Goal: Information Seeking & Learning: Check status

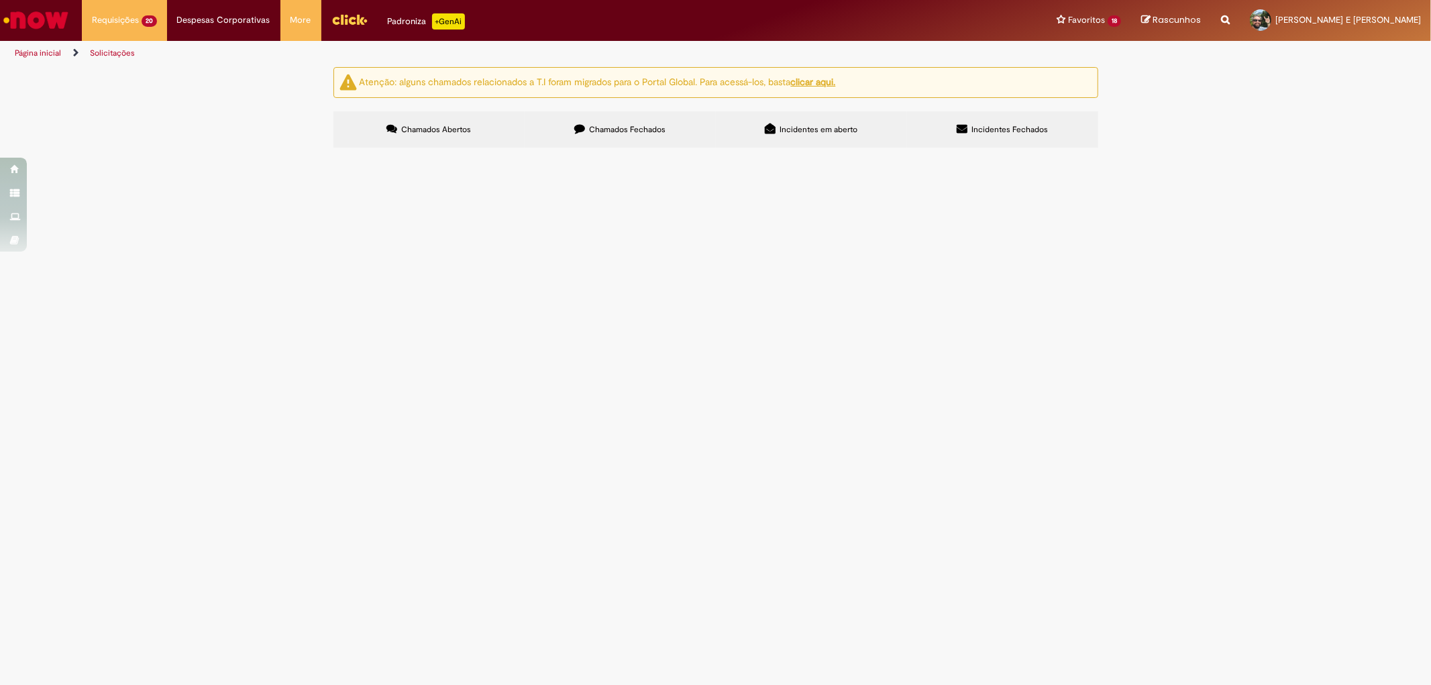
scroll to position [149, 0]
click at [0, 0] on span "Bom dia, seguir com a orientação em anexo para ajuste da NF 141942" at bounding box center [0, 0] width 0 height 0
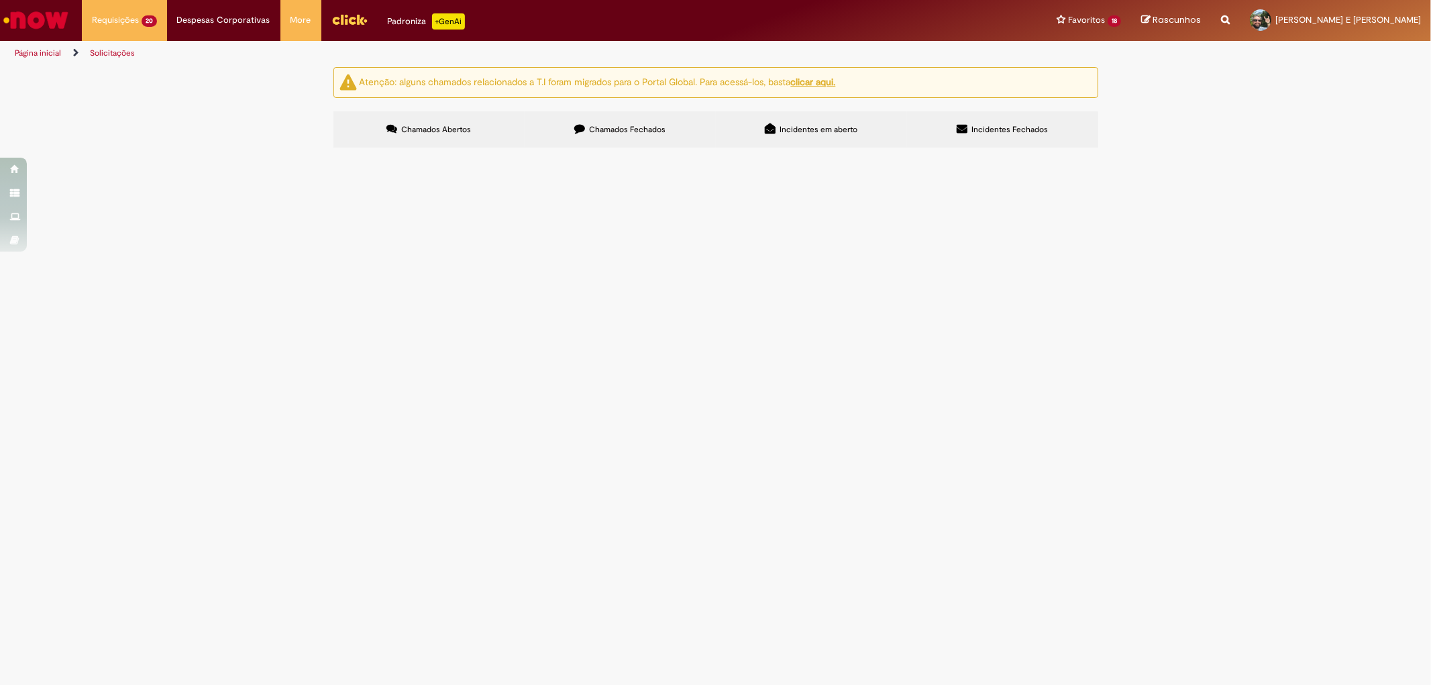
click at [0, 0] on span "Bom dia, seguir com a orientação em anexo para ajuste da NF 141942" at bounding box center [0, 0] width 0 height 0
click at [0, 0] on td "Bom dia, seguir com a orientação em anexo para ajuste da NF 141942" at bounding box center [0, 0] width 0 height 0
click at [0, 0] on span "Pendente Usuário" at bounding box center [0, 0] width 0 height 0
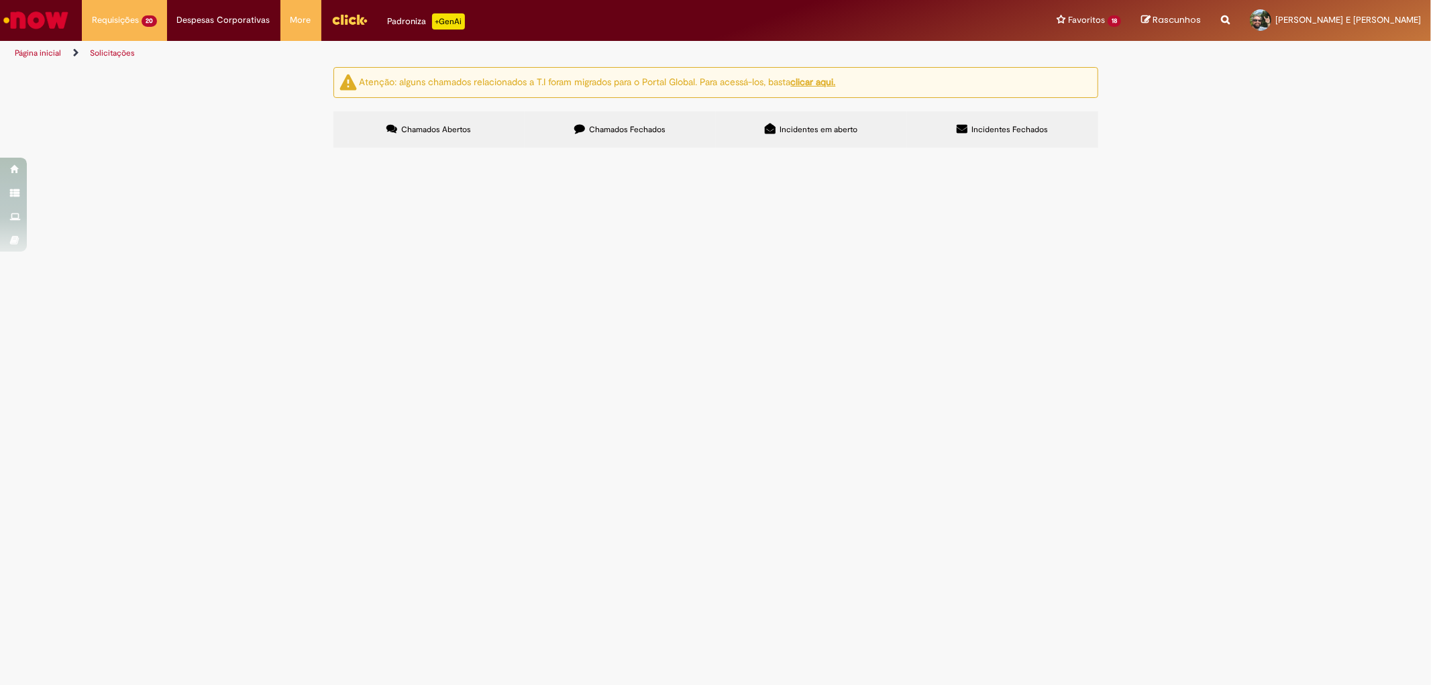
click at [0, 0] on span "Pendente Usuário" at bounding box center [0, 0] width 0 height 0
click at [0, 0] on span "Seguir orientação para ajuste da NF 141954" at bounding box center [0, 0] width 0 height 0
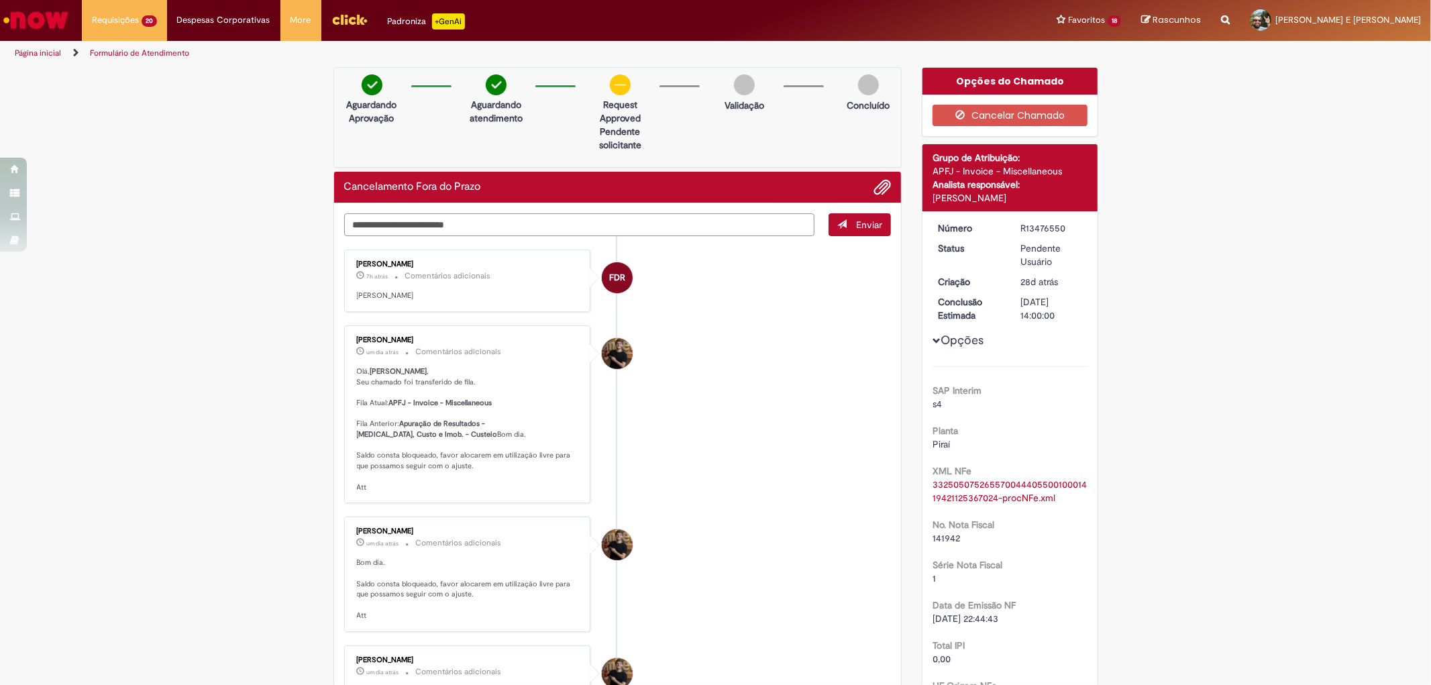
click at [451, 230] on textarea "Digite sua mensagem aqui..." at bounding box center [579, 224] width 471 height 23
type textarea "**********"
click at [856, 225] on span "Enviar" at bounding box center [869, 225] width 26 height 12
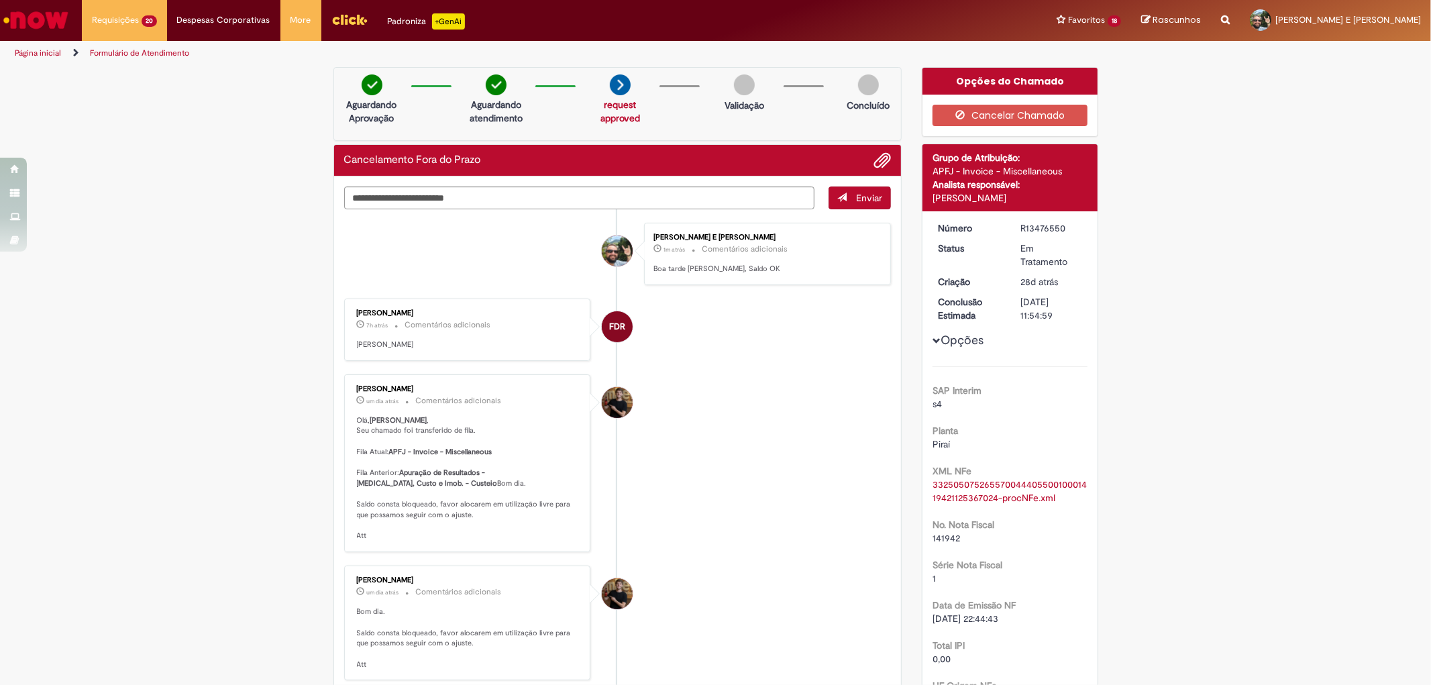
drag, startPoint x: 1020, startPoint y: 229, endPoint x: 1062, endPoint y: 229, distance: 41.6
click at [1062, 229] on div "R13476550" at bounding box center [1052, 227] width 62 height 13
copy div "R13476550"
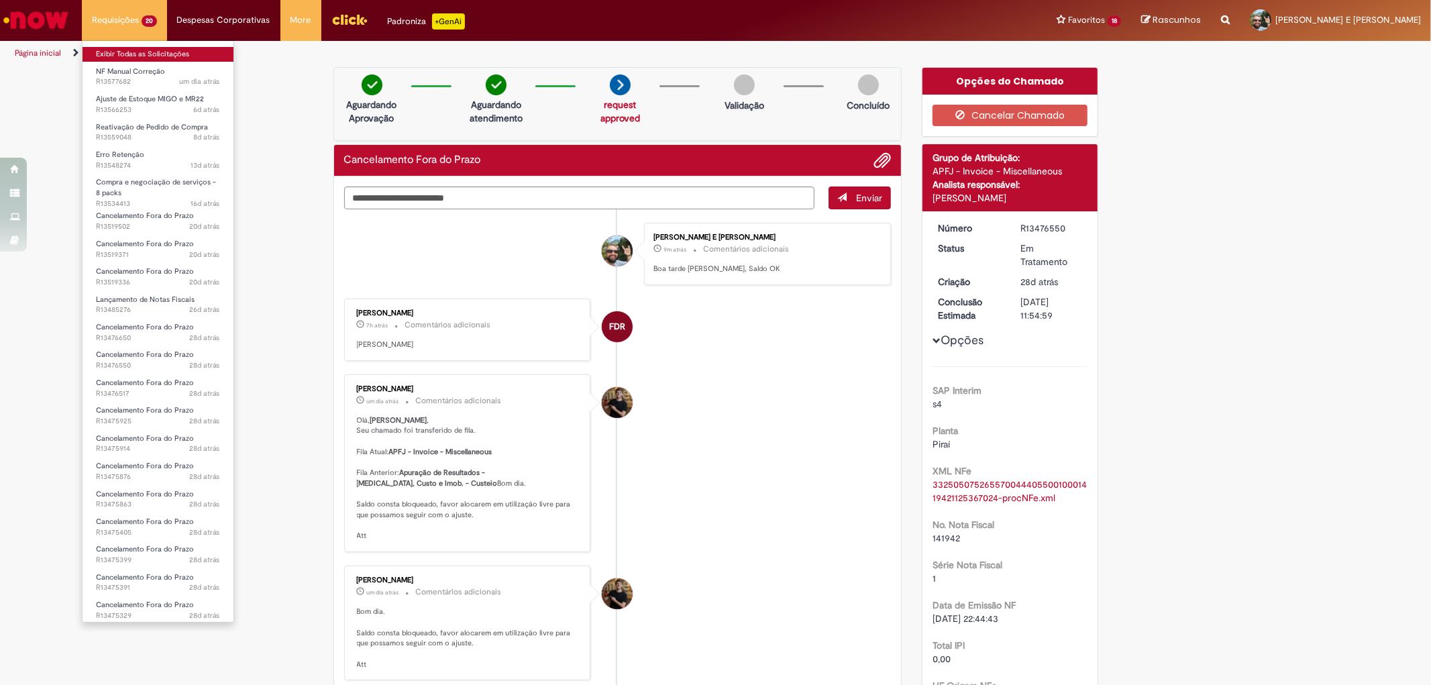
click at [125, 56] on link "Exibir Todas as Solicitações" at bounding box center [158, 54] width 151 height 15
click at [137, 54] on link "Exibir Todas as Solicitações" at bounding box center [158, 54] width 151 height 15
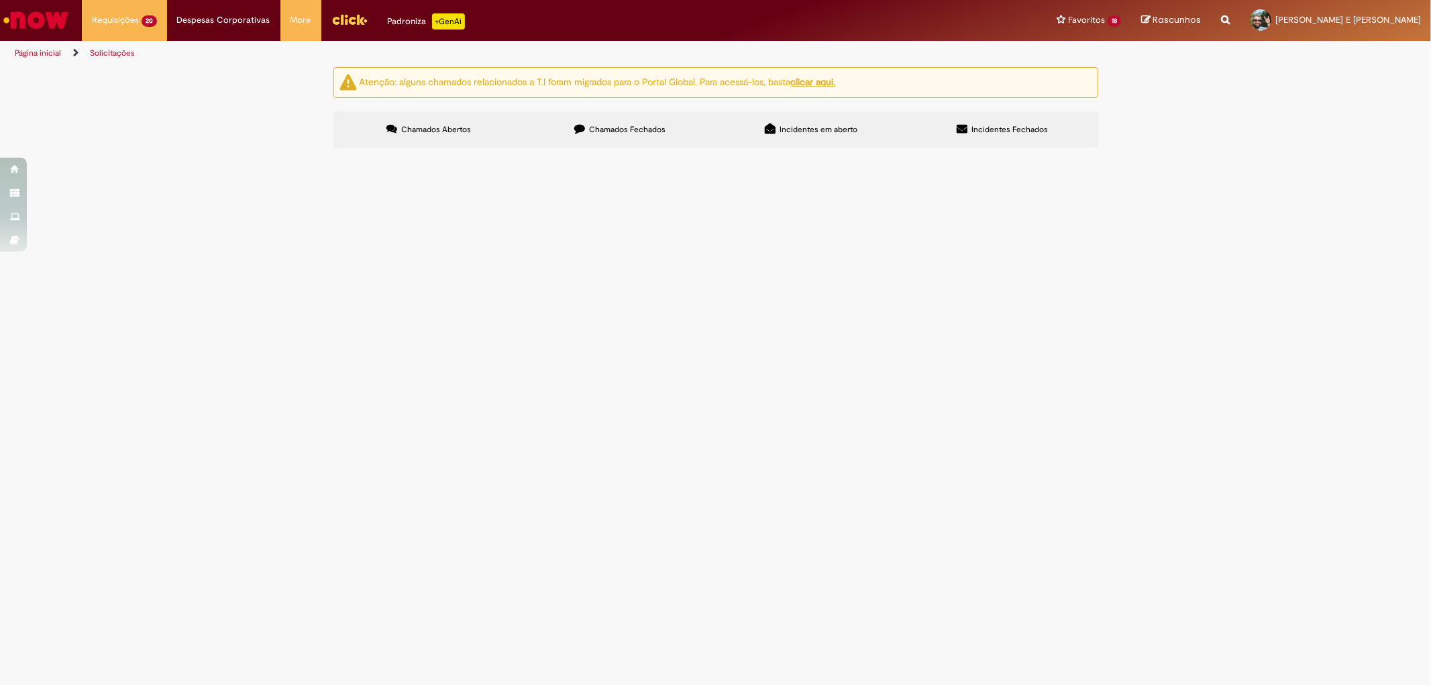
click at [615, 139] on label "Chamados Fechados" at bounding box center [620, 129] width 191 height 36
click at [0, 0] on input "Pesquisar" at bounding box center [0, 0] width 0 height 0
paste input "*******"
type input "*******"
click at [0, 0] on span "Pesquisar" at bounding box center [0, 0] width 0 height 0
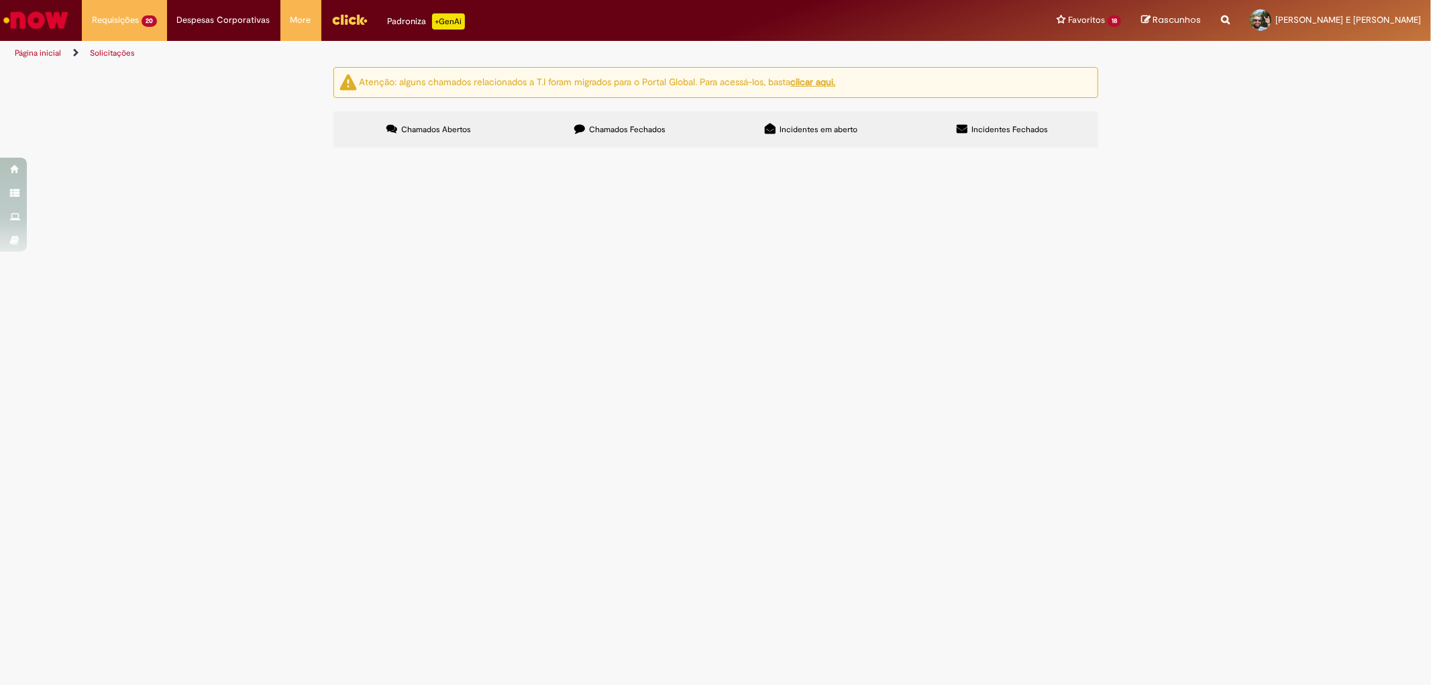
click at [0, 0] on span "Pesquisar" at bounding box center [0, 0] width 0 height 0
click at [0, 0] on button "Pesquisar" at bounding box center [0, 0] width 0 height 0
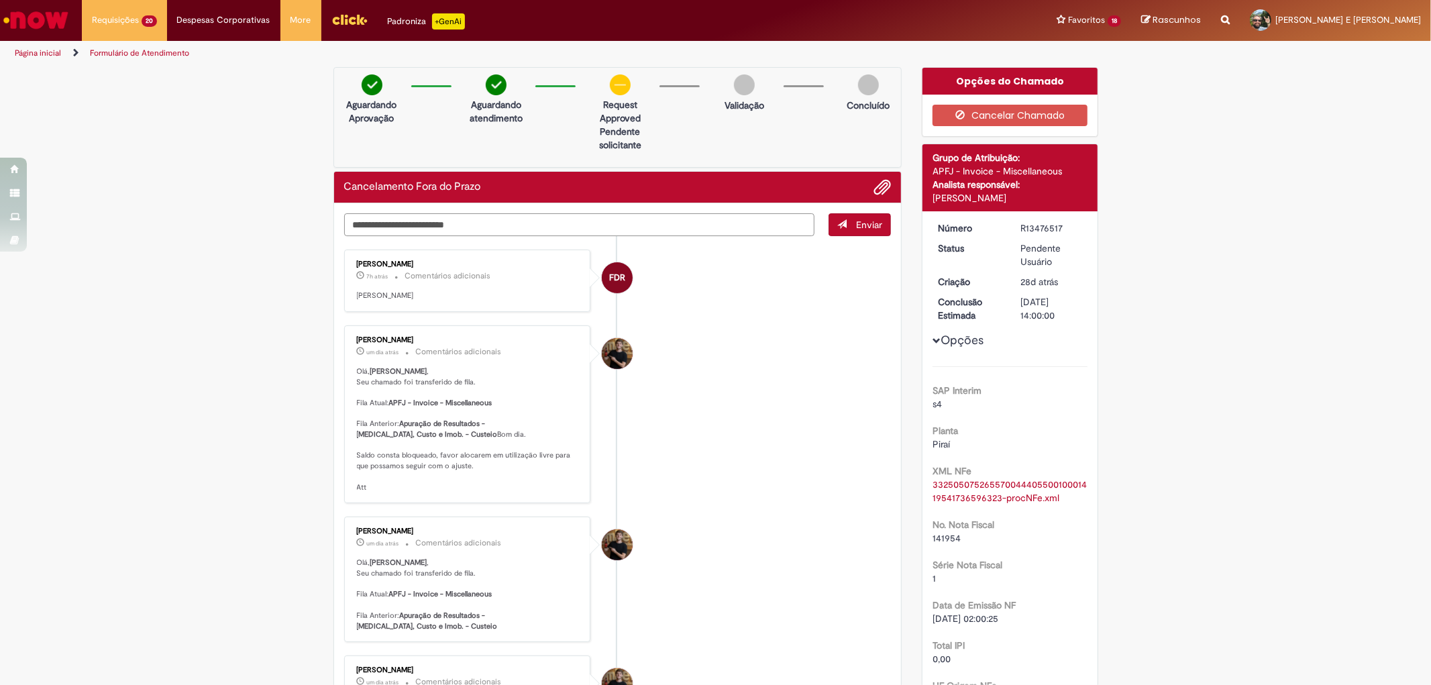
click at [385, 229] on textarea "Digite sua mensagem aqui..." at bounding box center [579, 224] width 471 height 23
paste textarea "**********"
type textarea "**********"
click at [850, 222] on button "Enviar" at bounding box center [860, 224] width 62 height 23
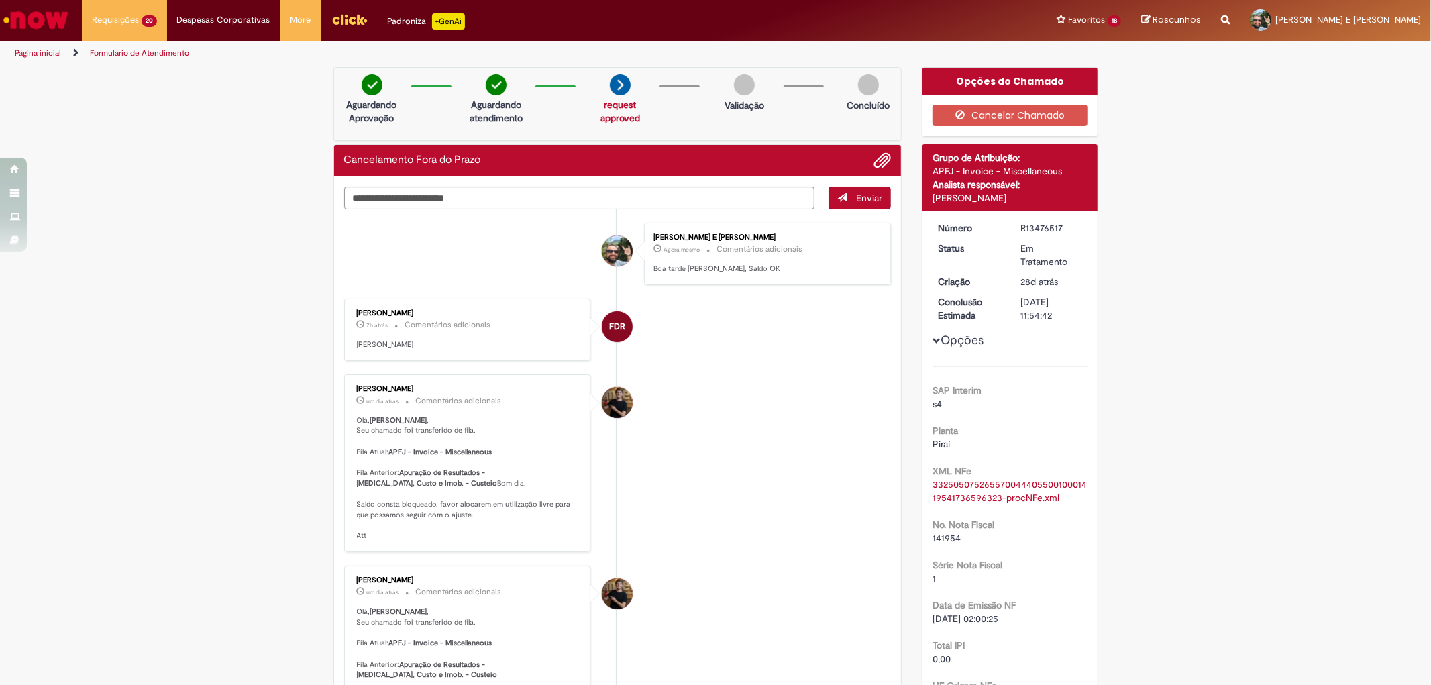
drag, startPoint x: 1015, startPoint y: 228, endPoint x: 1061, endPoint y: 228, distance: 46.3
click at [1061, 228] on div "R13476517" at bounding box center [1052, 227] width 62 height 13
copy div "R13476517"
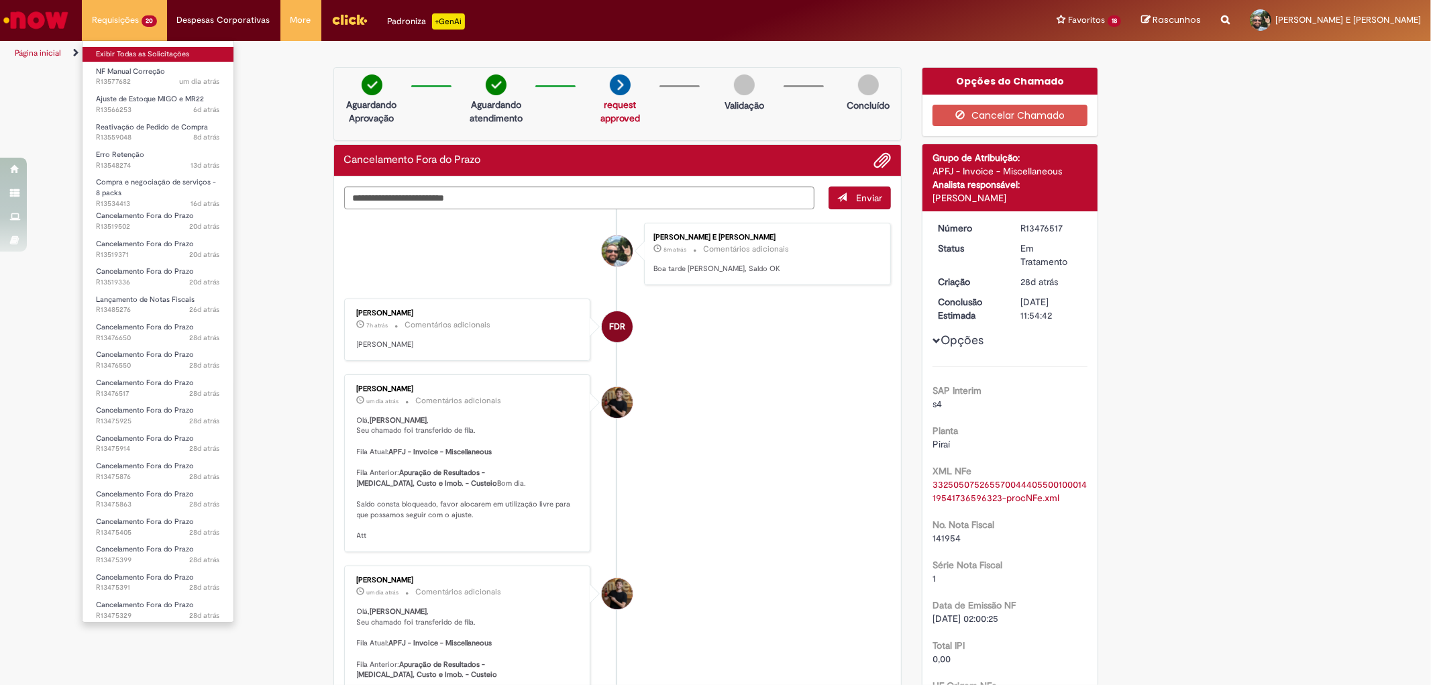
click at [133, 54] on link "Exibir Todas as Solicitações" at bounding box center [158, 54] width 151 height 15
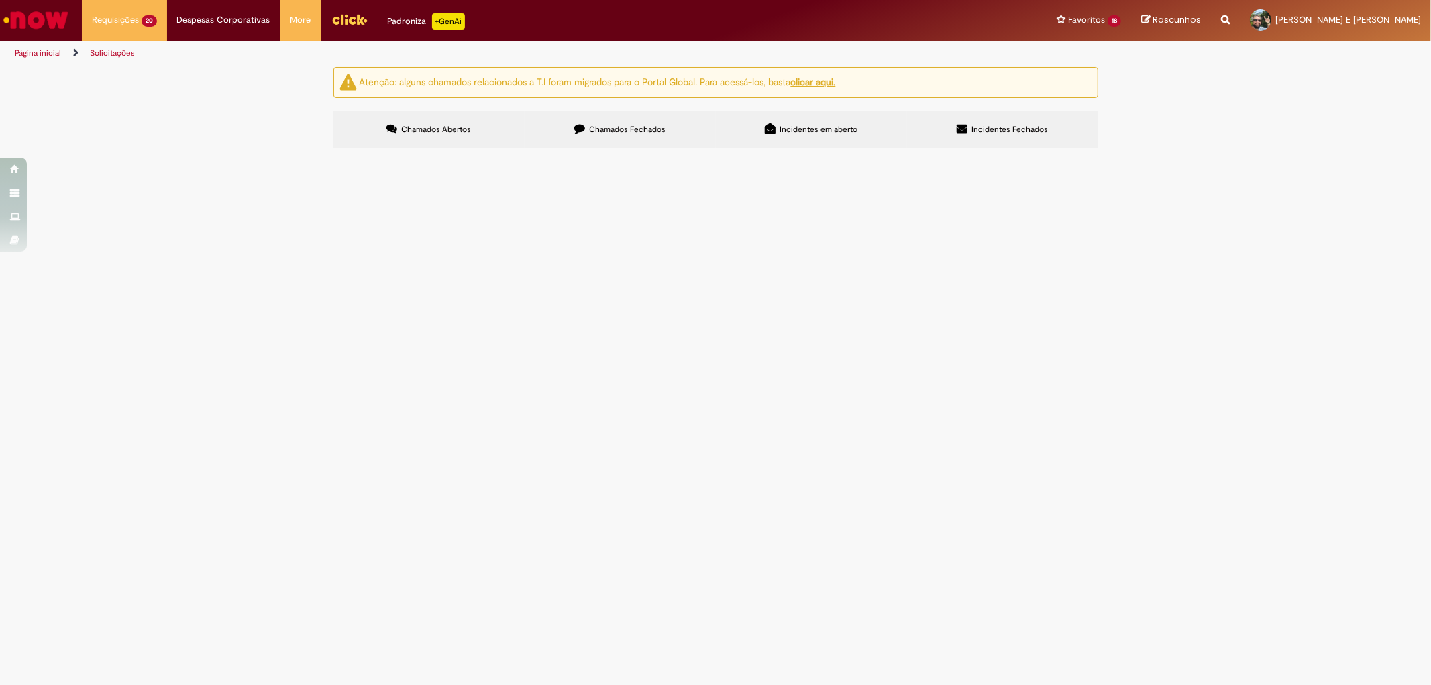
click at [0, 0] on input "Pesquisar" at bounding box center [0, 0] width 0 height 0
type input "**"
type input "*"
type input "*******"
click at [0, 0] on button "Pesquisar" at bounding box center [0, 0] width 0 height 0
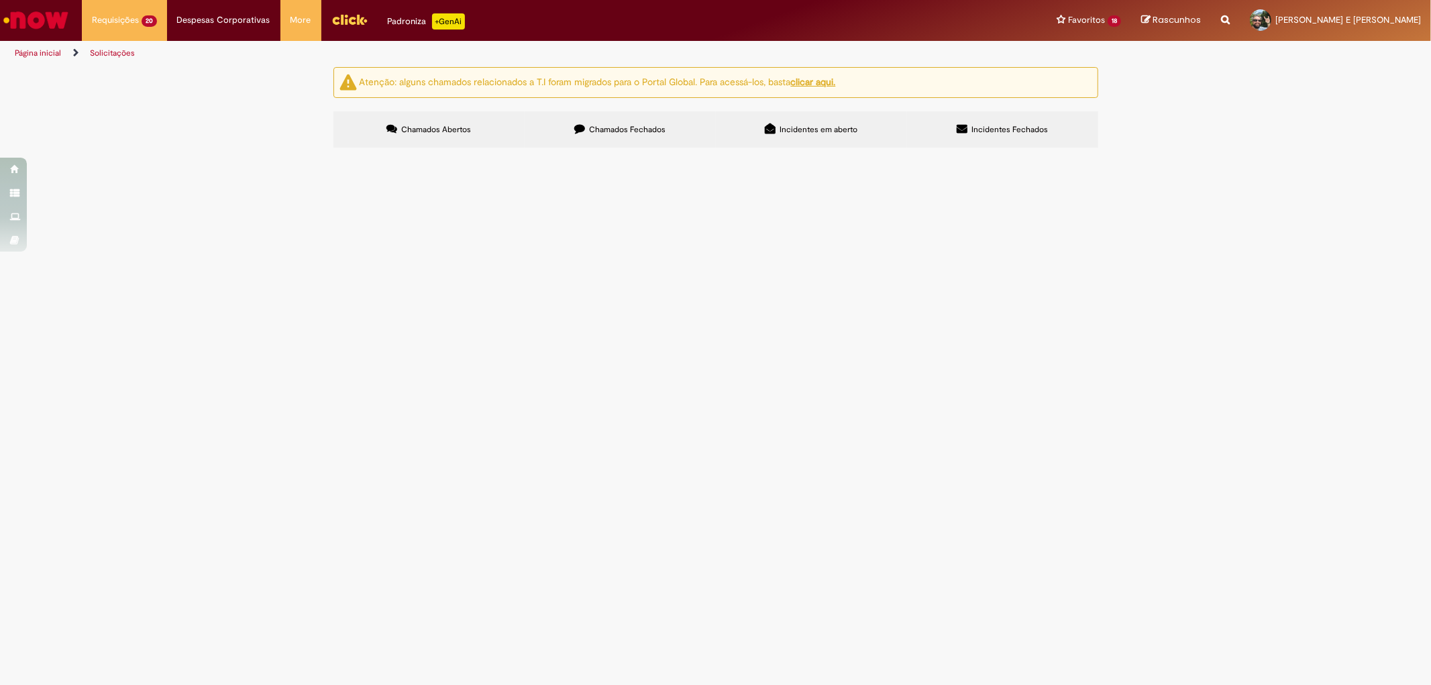
click at [0, 0] on span "Pesquisar" at bounding box center [0, 0] width 0 height 0
drag, startPoint x: 876, startPoint y: 186, endPoint x: 914, endPoint y: 188, distance: 37.6
click at [0, 0] on input "*******" at bounding box center [0, 0] width 0 height 0
click at [0, 0] on span "Pesquisar" at bounding box center [0, 0] width 0 height 0
click at [0, 0] on button "Pesquisar" at bounding box center [0, 0] width 0 height 0
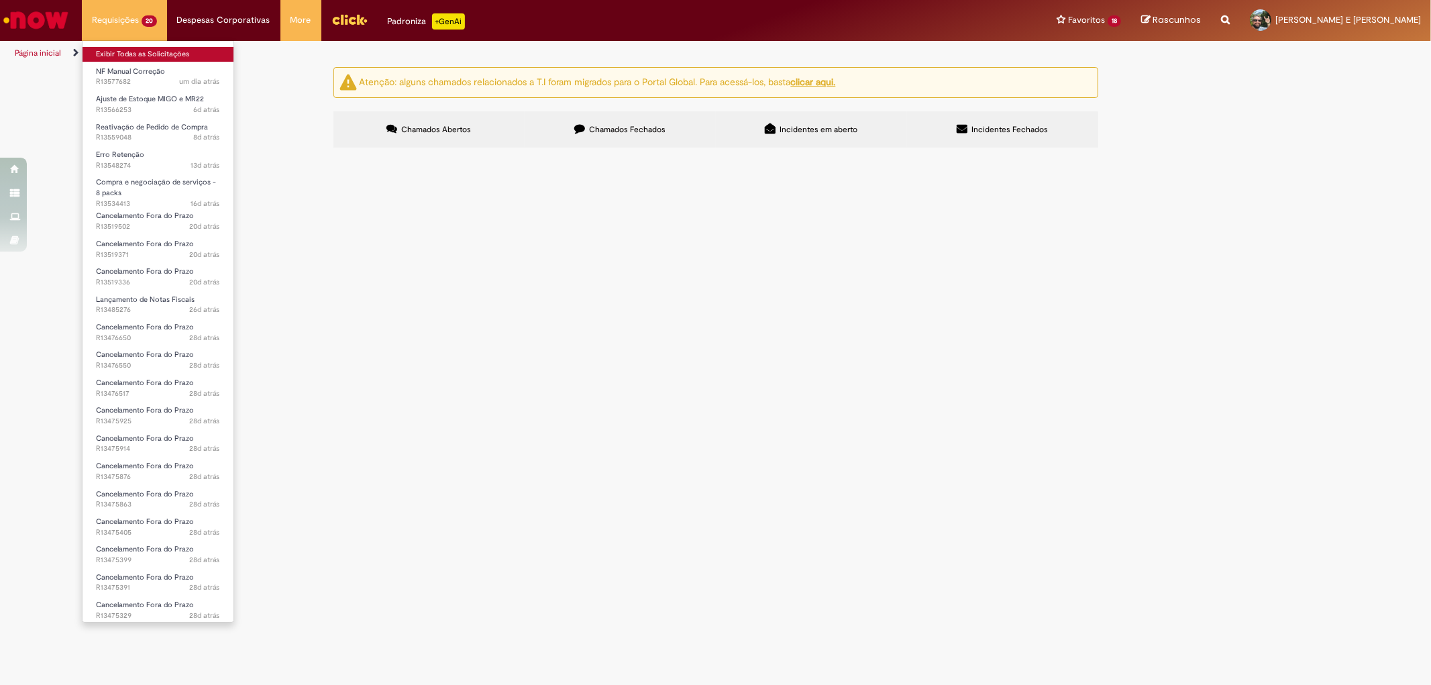
click at [121, 52] on link "Exibir Todas as Solicitações" at bounding box center [158, 54] width 151 height 15
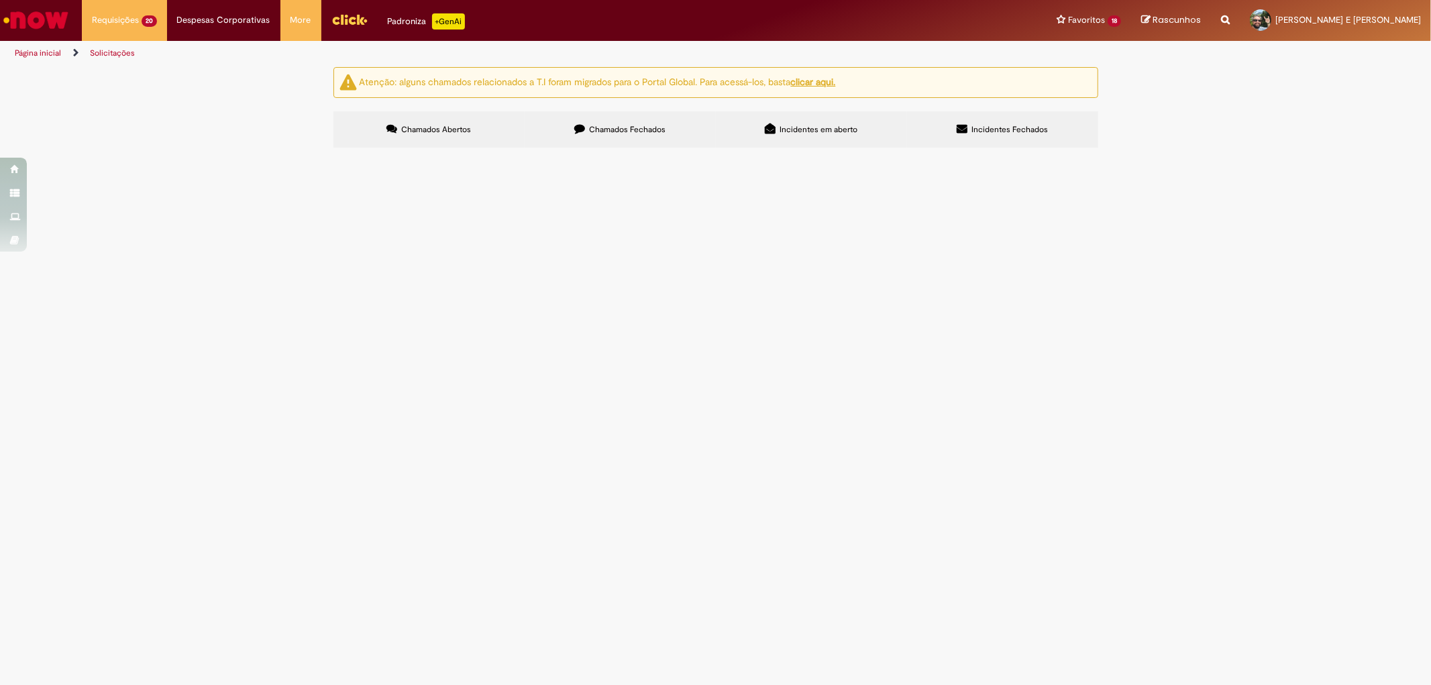
click at [28, 23] on img "Ir para a Homepage" at bounding box center [35, 20] width 69 height 27
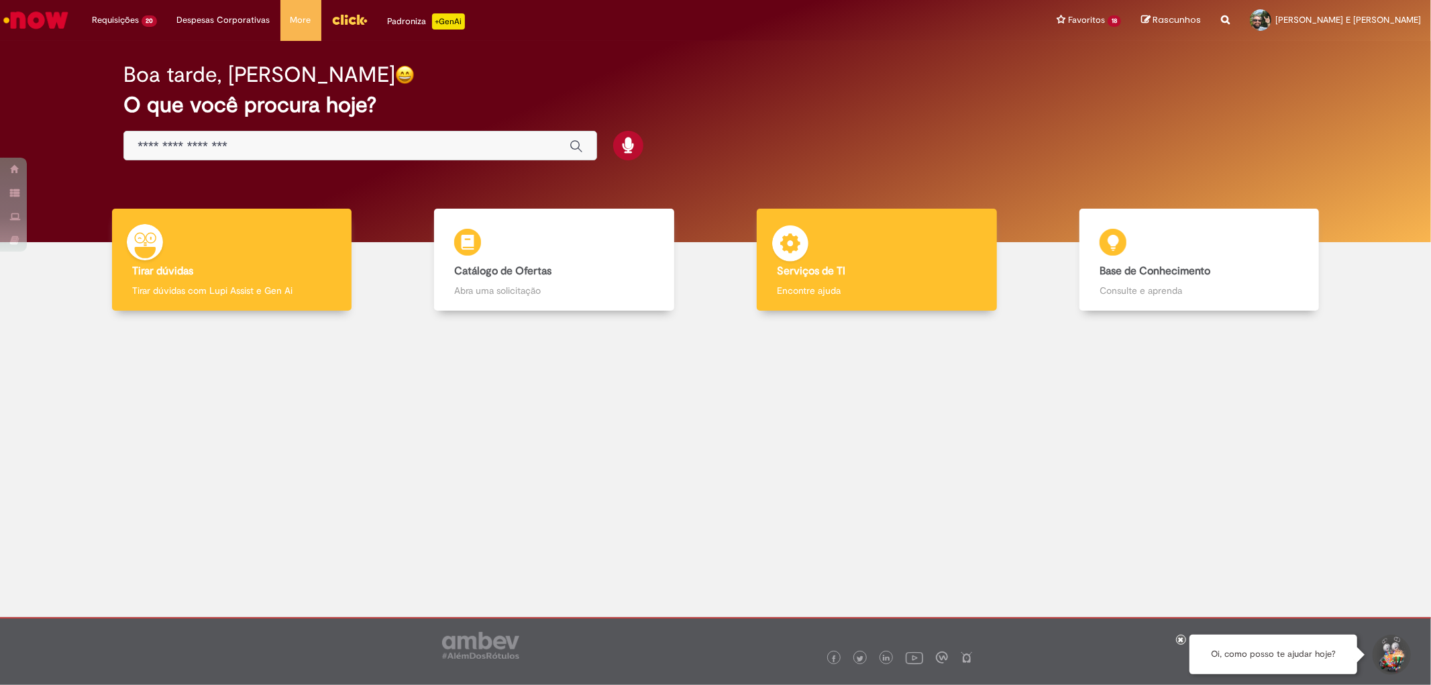
click at [877, 252] on div "Serviços de TI Serviços de TI Encontre ajuda" at bounding box center [877, 260] width 240 height 103
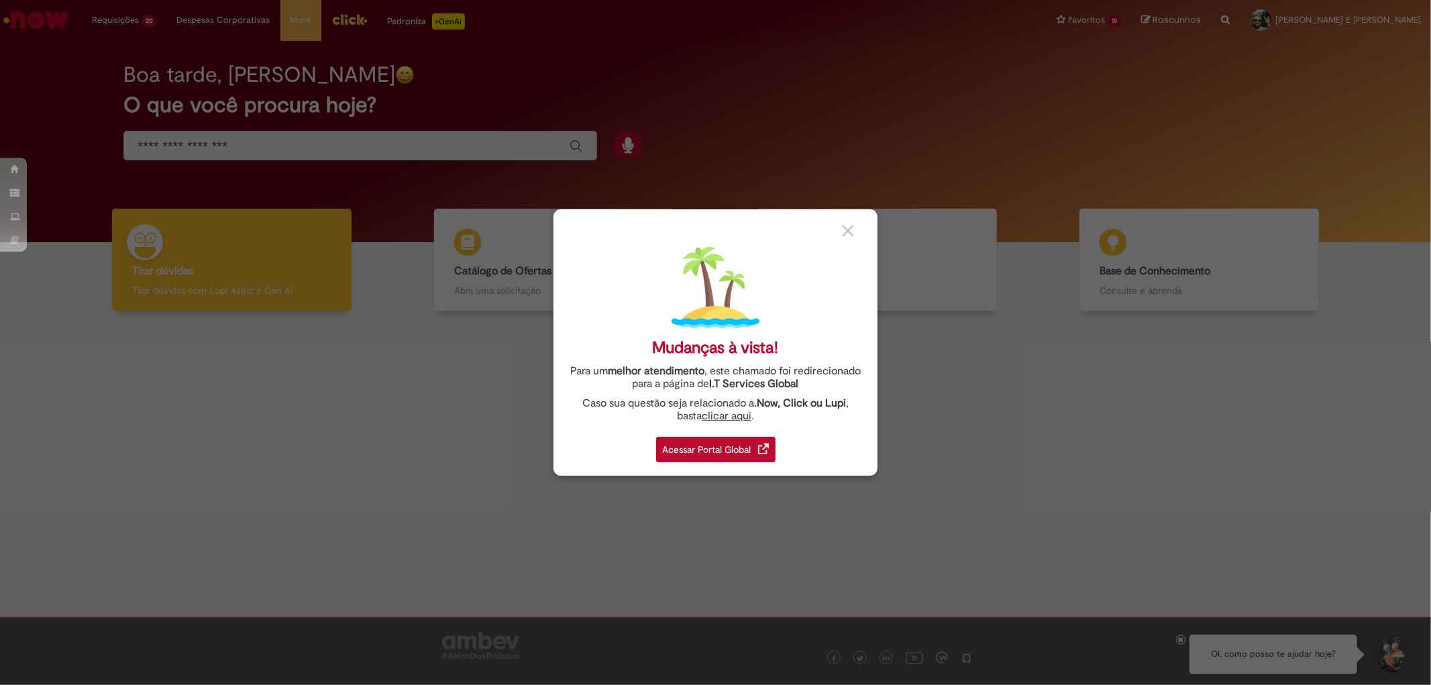
click at [708, 444] on div "Acessar Portal Global" at bounding box center [715, 450] width 119 height 26
